Goal: Information Seeking & Learning: Find specific fact

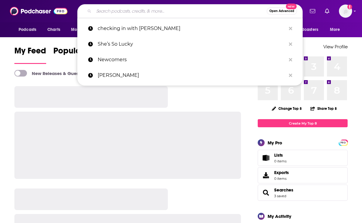
click at [121, 8] on input "Search podcasts, credits, & more..." at bounding box center [180, 11] width 173 height 10
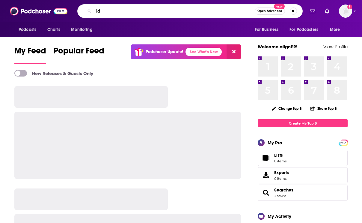
type input "i"
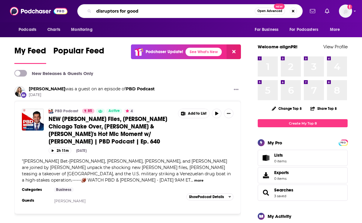
type input "disruptors for good"
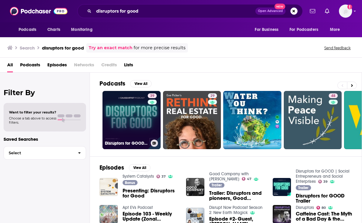
click at [136, 114] on link "39 Disruptors for GOOD | Social Entrepreneurs and Social Enterprises" at bounding box center [132, 120] width 58 height 58
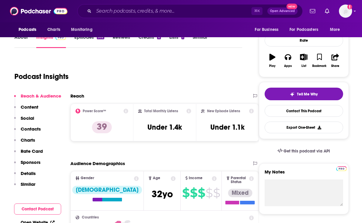
scroll to position [107, 0]
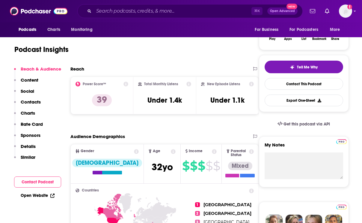
click at [38, 105] on p "Contacts" at bounding box center [31, 102] width 20 height 6
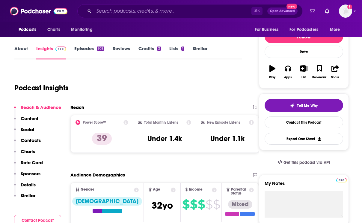
scroll to position [68, 0]
